Goal: Task Accomplishment & Management: Complete application form

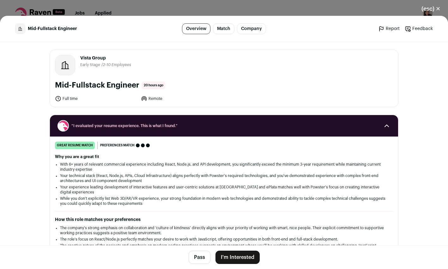
click at [234, 254] on button "I'm Interested" at bounding box center [237, 256] width 44 height 13
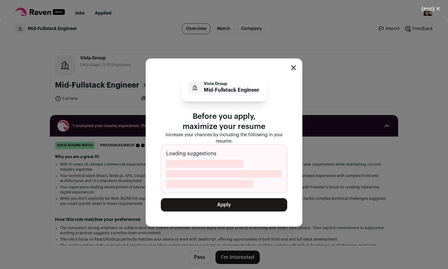
click at [225, 204] on button "Apply" at bounding box center [224, 204] width 126 height 13
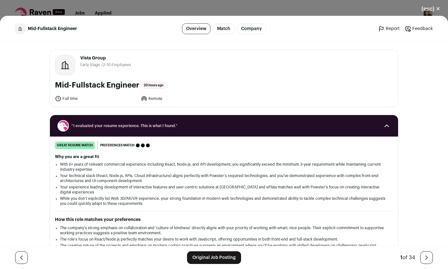
click at [433, 8] on button "(esc) ✕" at bounding box center [431, 9] width 34 height 14
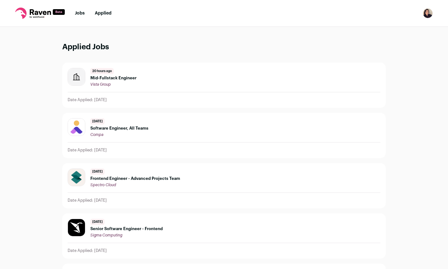
click at [82, 11] on link "Jobs" at bounding box center [80, 13] width 10 height 4
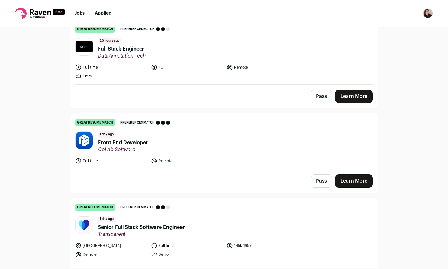
scroll to position [76, 0]
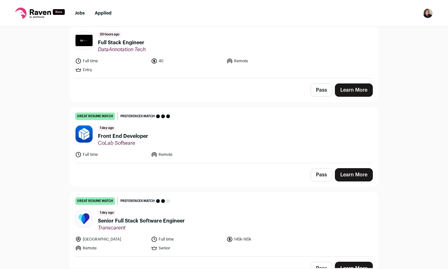
click at [212, 126] on header "[DATE] Front End Developer CoLab Software" at bounding box center [224, 135] width 298 height 21
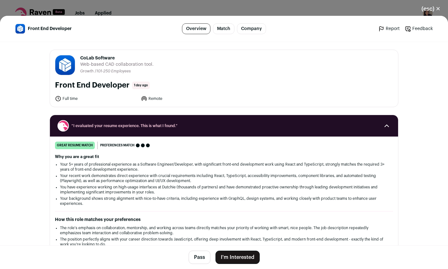
click at [243, 254] on button "I'm Interested" at bounding box center [237, 256] width 44 height 13
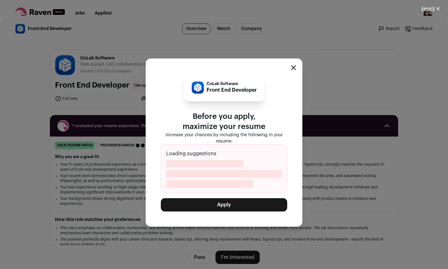
click at [206, 205] on button "Apply" at bounding box center [224, 204] width 126 height 13
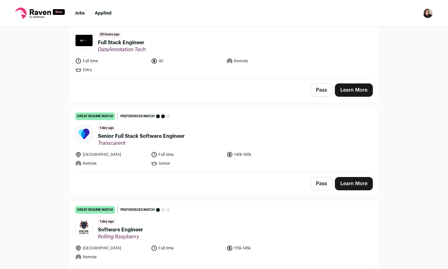
click at [81, 12] on link "Jobs" at bounding box center [80, 13] width 10 height 4
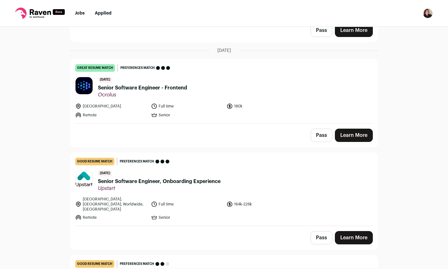
scroll to position [343, 0]
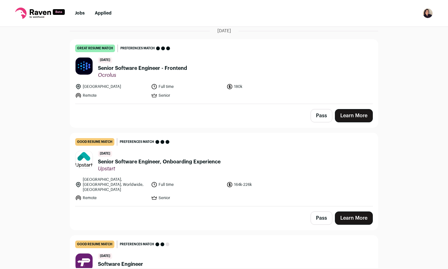
click at [160, 67] on span "Senior Software Engineer - Frontend" at bounding box center [142, 68] width 89 height 8
